Goal: Information Seeking & Learning: Find specific fact

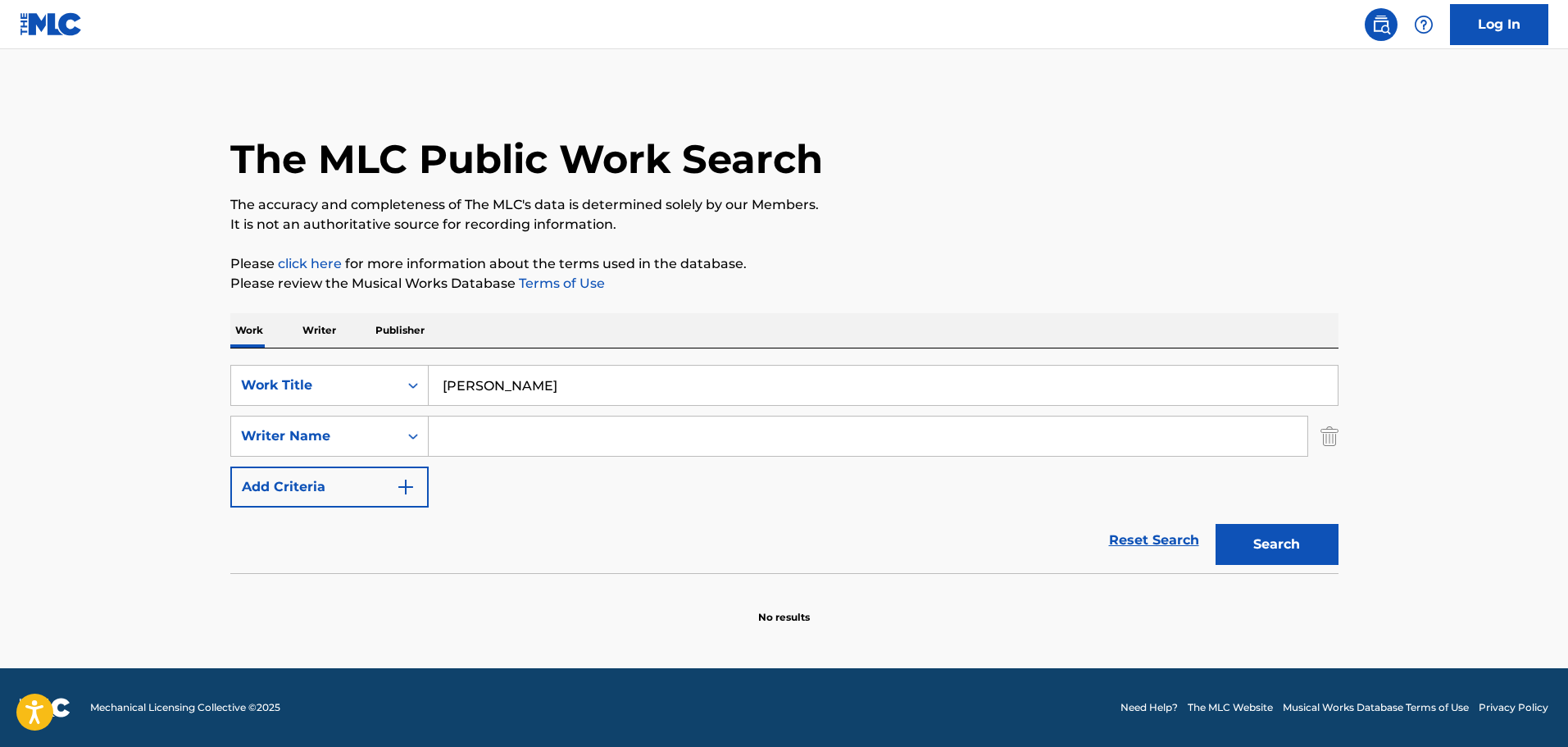
type input "[PERSON_NAME]"
click at [440, 428] on input "Search Form" at bounding box center [867, 436] width 878 height 40
click at [507, 444] on input "Search Form" at bounding box center [867, 436] width 878 height 40
paste input "Duo [PERSON_NAME]"
type input "Duo [PERSON_NAME]"
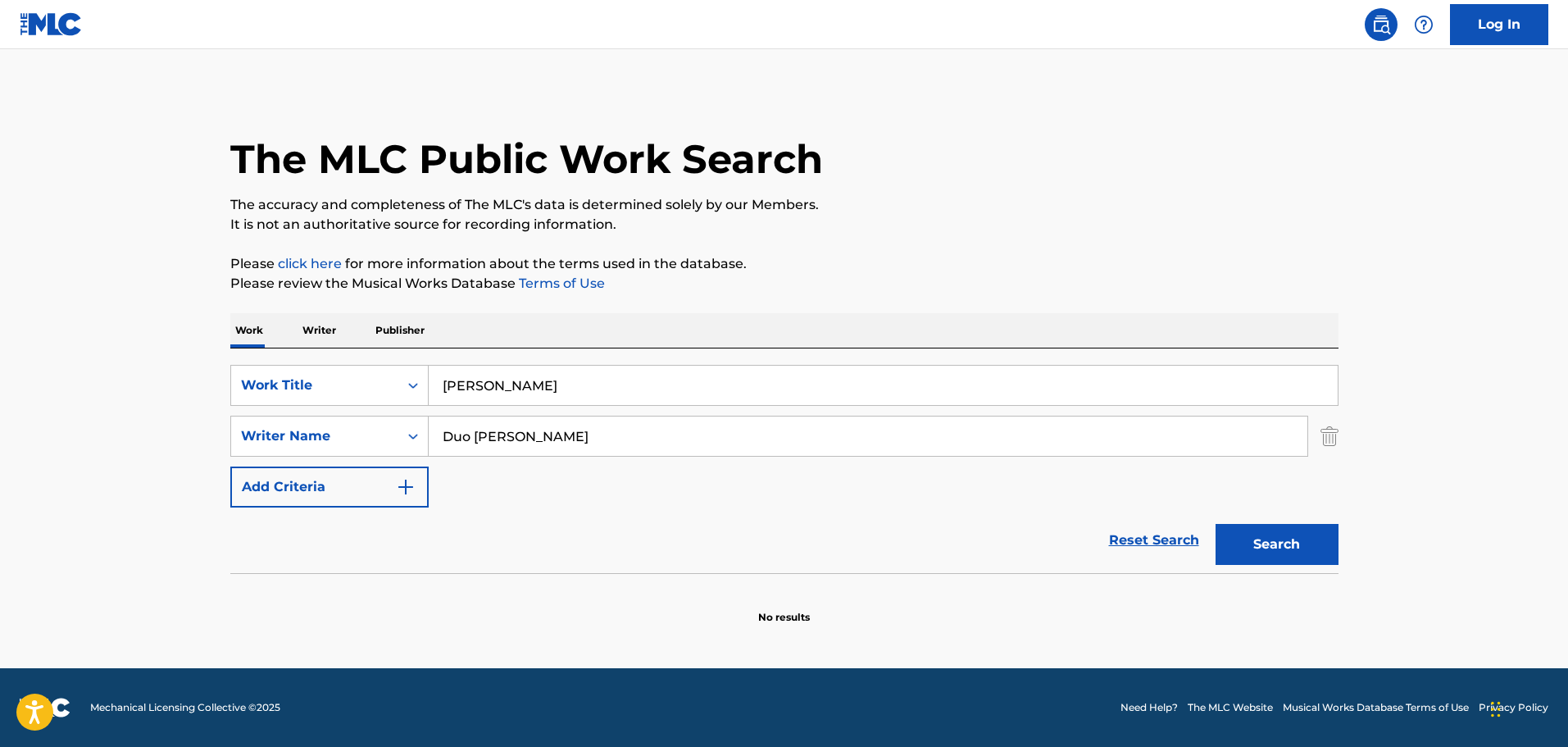
click at [1283, 531] on button "Search" at bounding box center [1276, 545] width 123 height 41
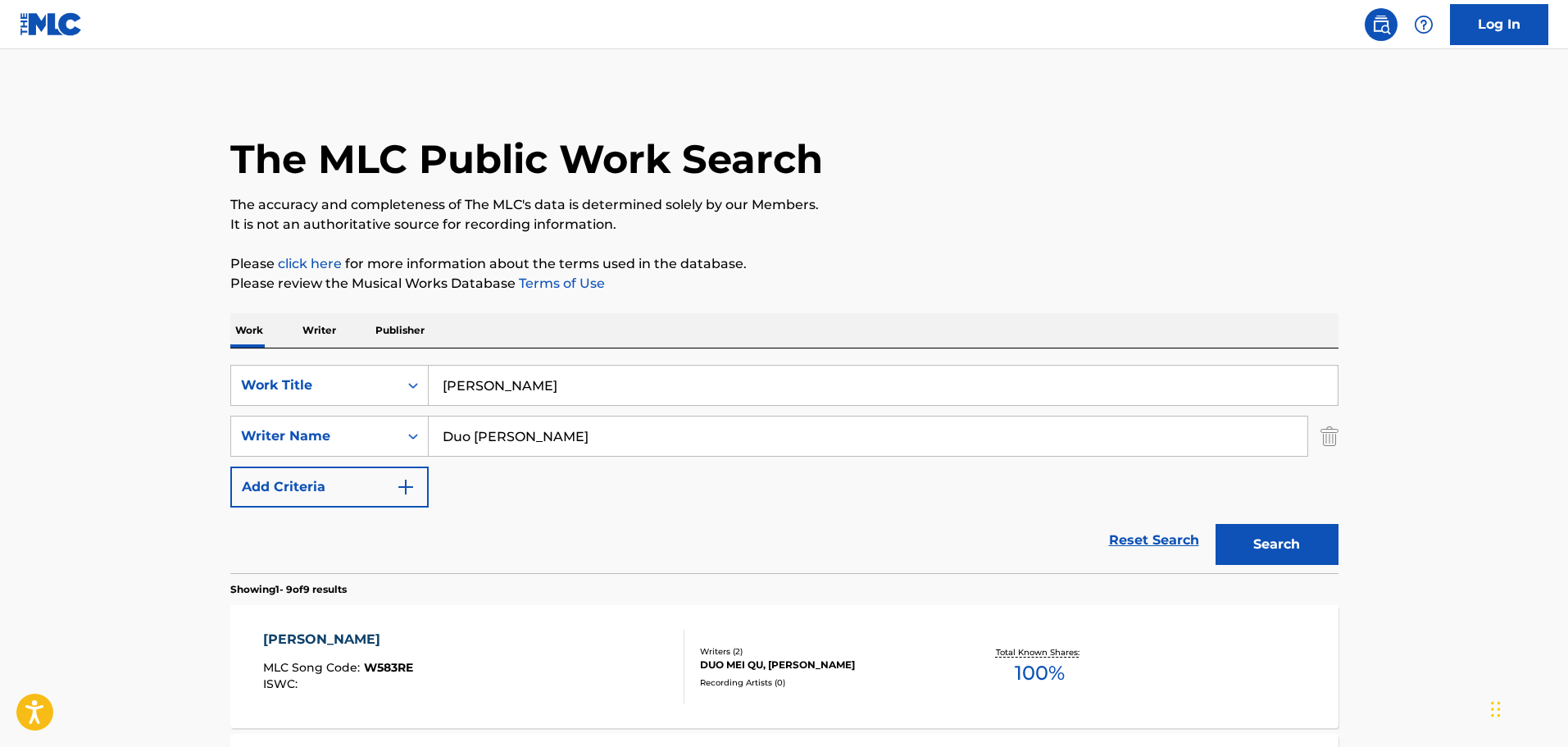
click at [458, 633] on div "[PERSON_NAME] LE MLC Song Code : W583RE ISWC :" at bounding box center [474, 667] width 421 height 74
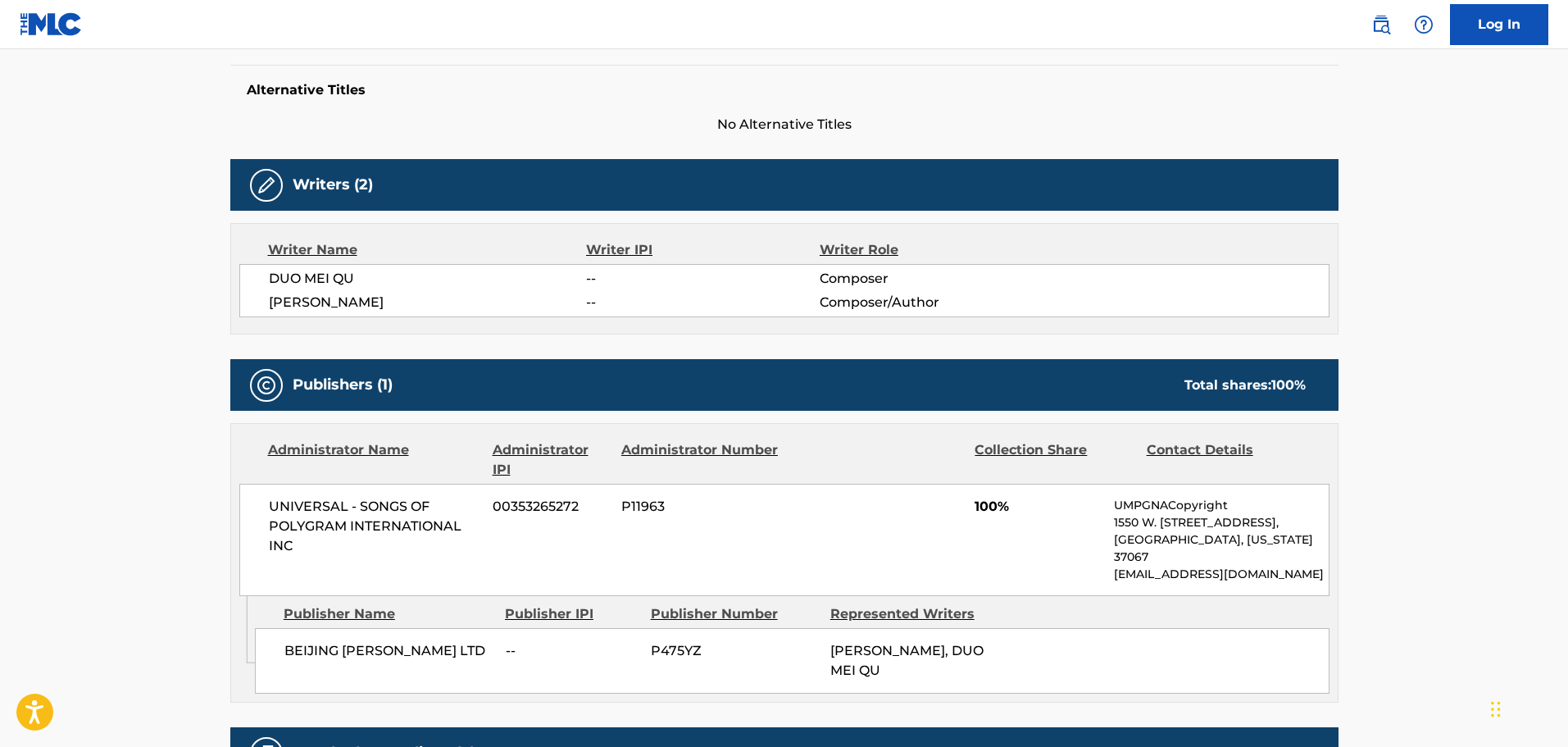
scroll to position [328, 0]
